Goal: Task Accomplishment & Management: Manage account settings

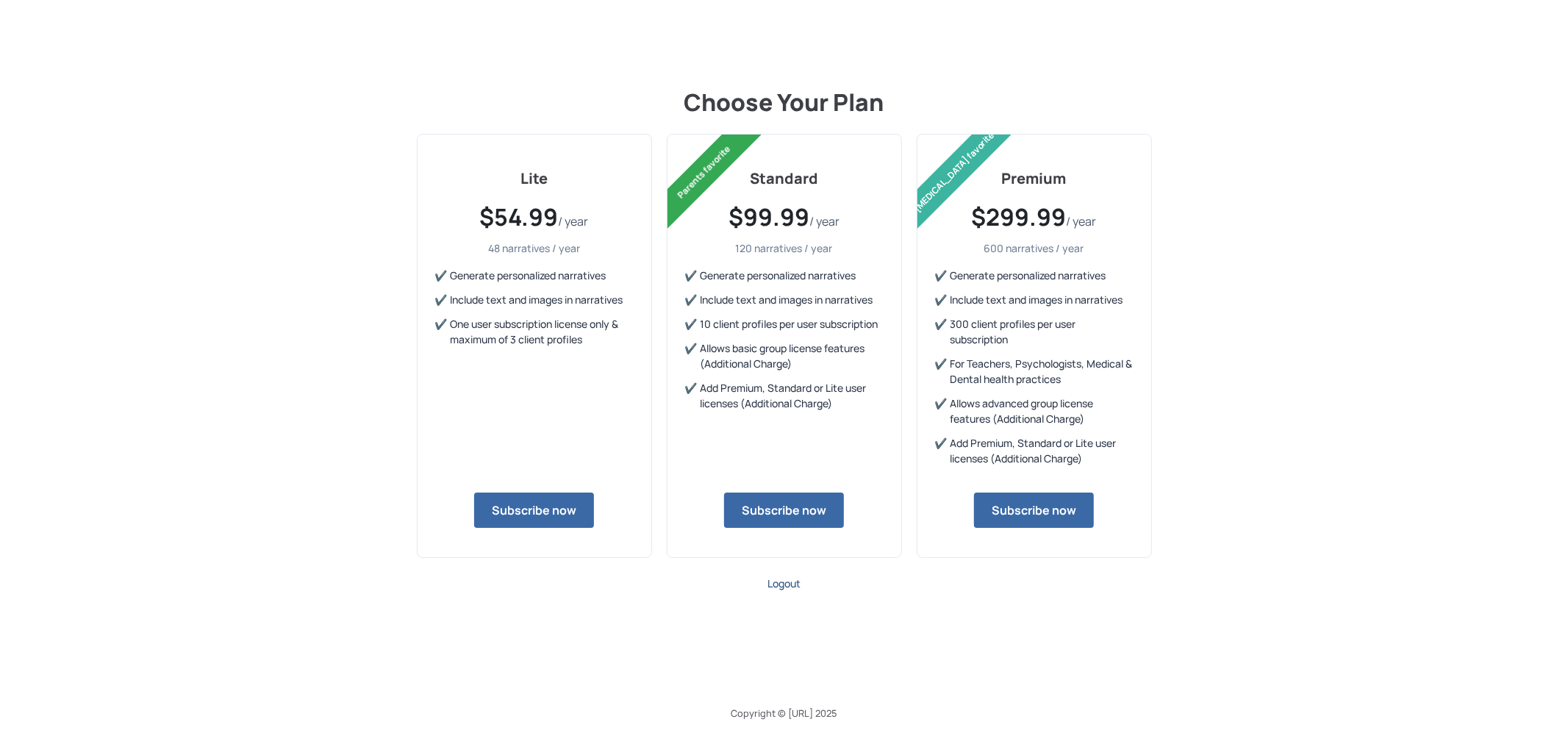
click at [774, 579] on span "Logout" at bounding box center [783, 583] width 33 height 14
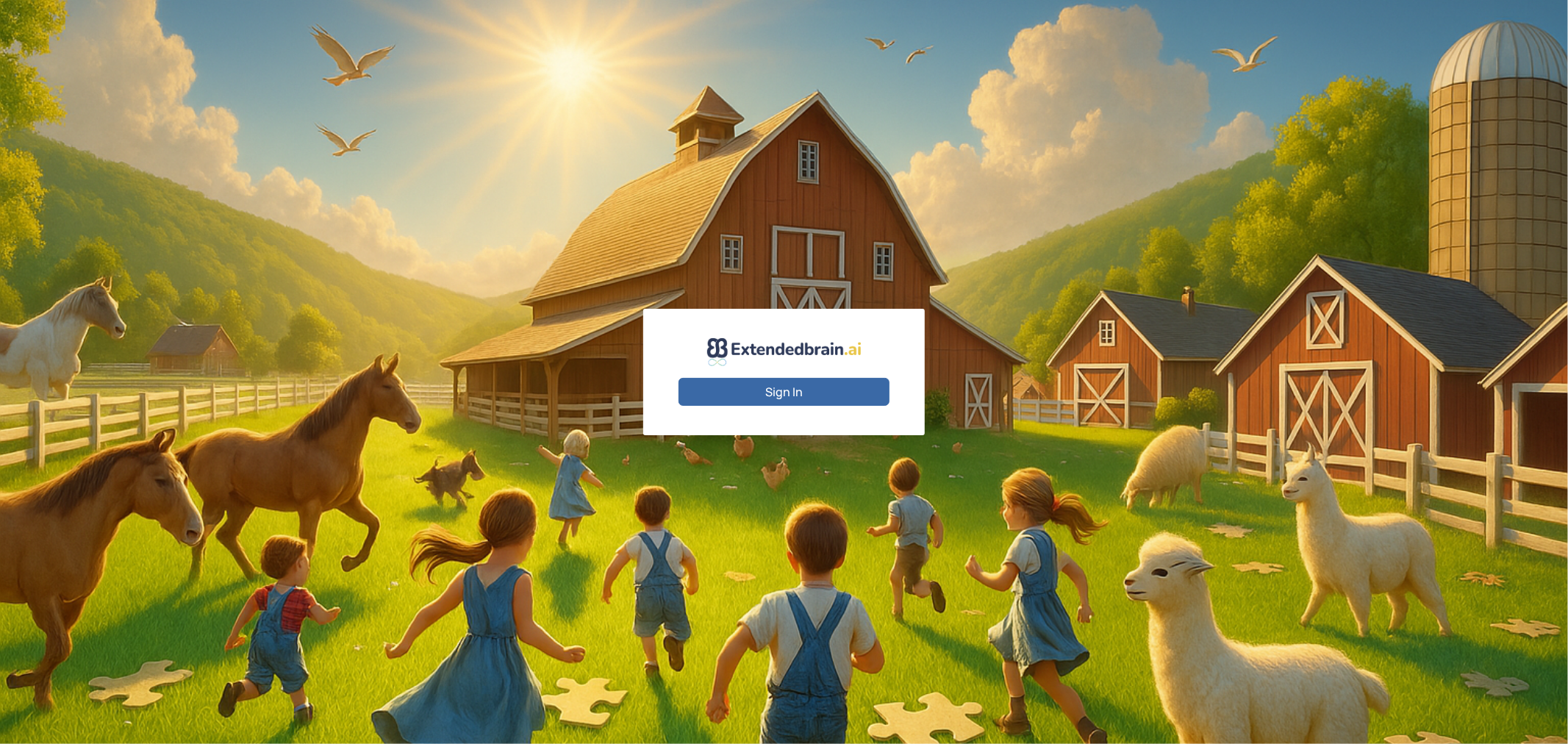
click at [776, 393] on button "Sign In" at bounding box center [784, 392] width 211 height 28
